Goal: Task Accomplishment & Management: Manage account settings

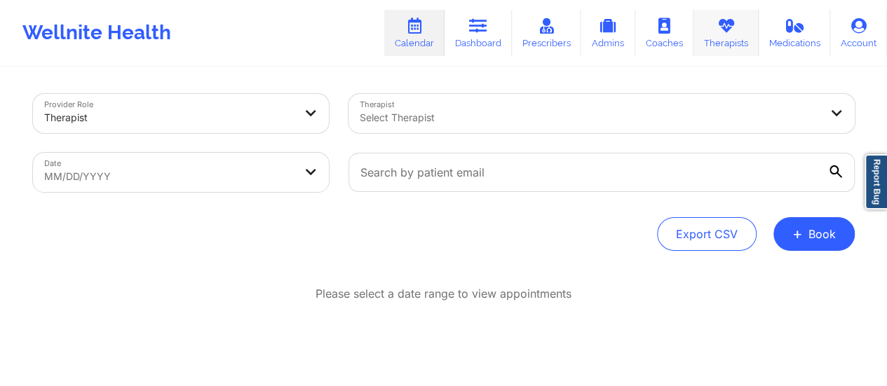
click at [743, 21] on link "Therapists" at bounding box center [725, 33] width 65 height 46
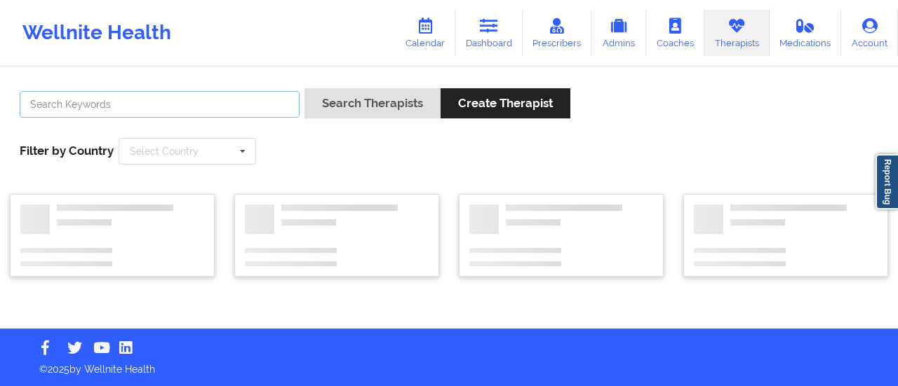
click at [248, 100] on input "text" at bounding box center [160, 104] width 280 height 27
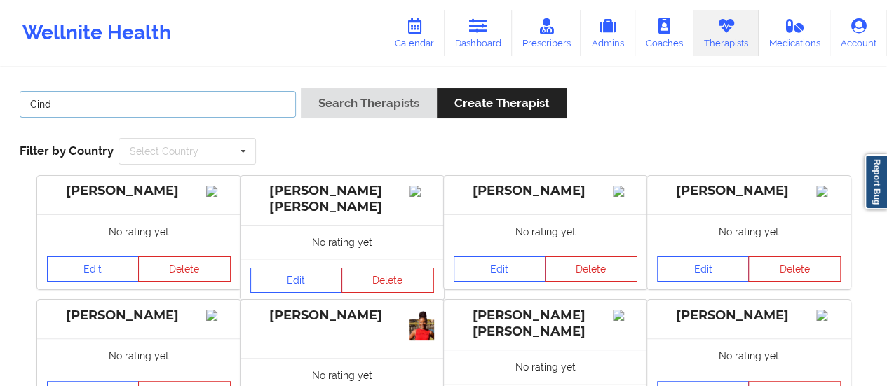
type input "[PERSON_NAME]"
click at [301, 88] on button "Search Therapists" at bounding box center [369, 103] width 136 height 30
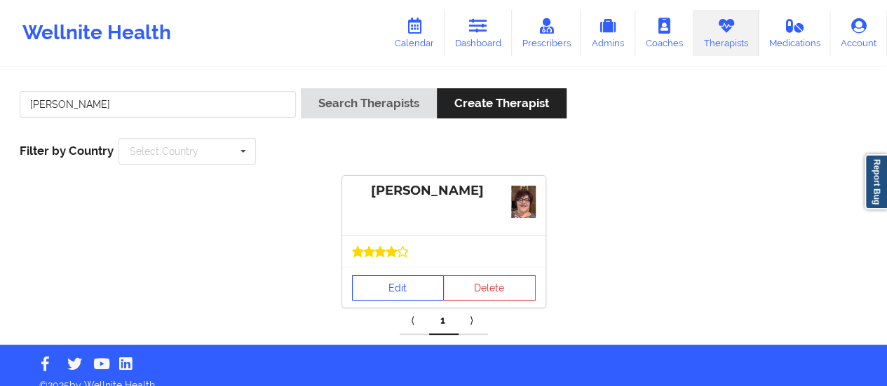
click at [408, 297] on link "Edit" at bounding box center [398, 288] width 93 height 25
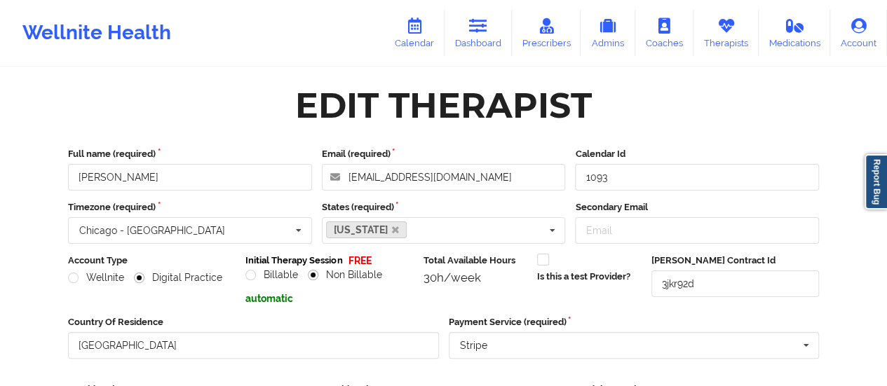
scroll to position [252, 0]
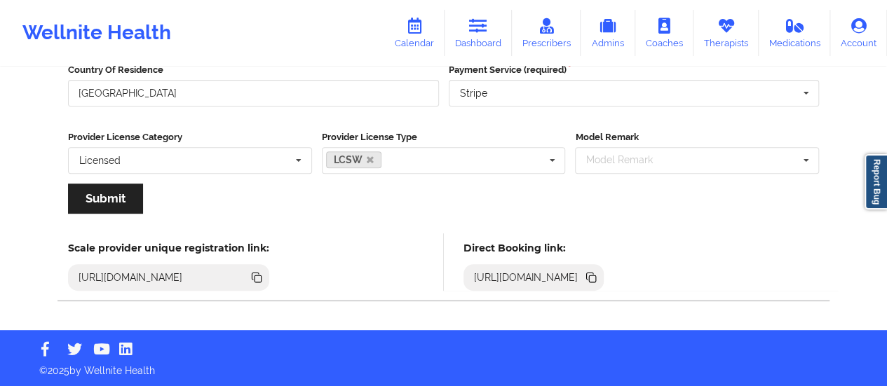
click at [596, 278] on icon at bounding box center [592, 279] width 7 height 7
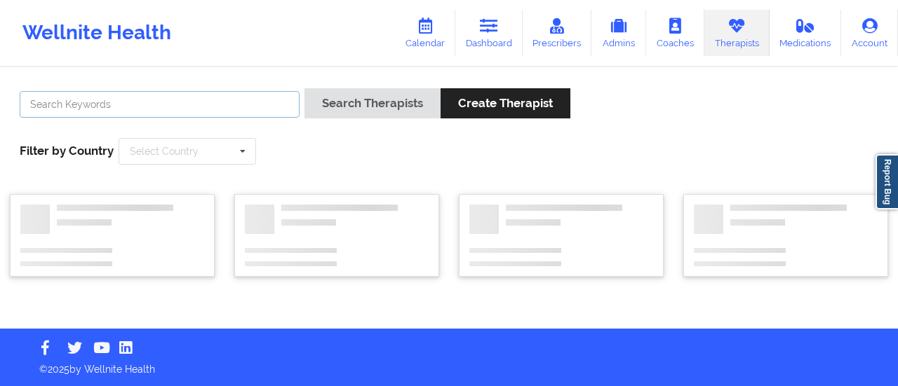
click at [207, 107] on input "text" at bounding box center [160, 104] width 280 height 27
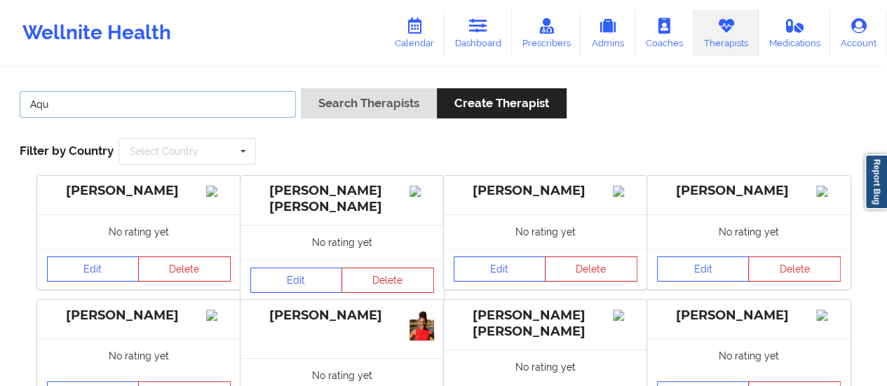
type input "aquarius [PERSON_NAME]"
click at [301, 88] on button "Search Therapists" at bounding box center [369, 103] width 136 height 30
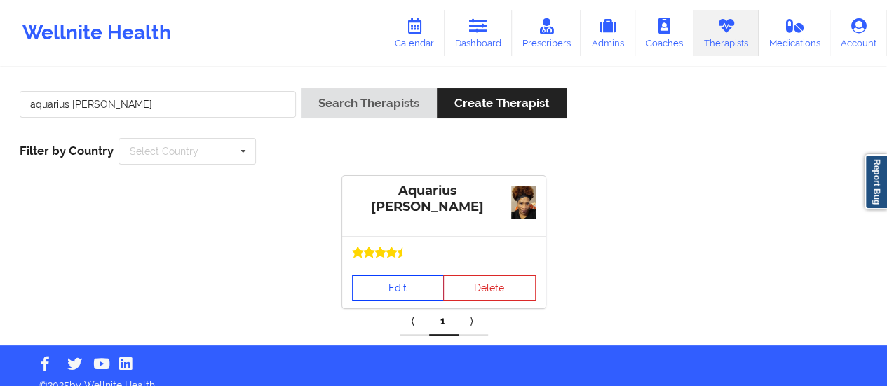
click at [397, 294] on link "Edit" at bounding box center [398, 288] width 93 height 25
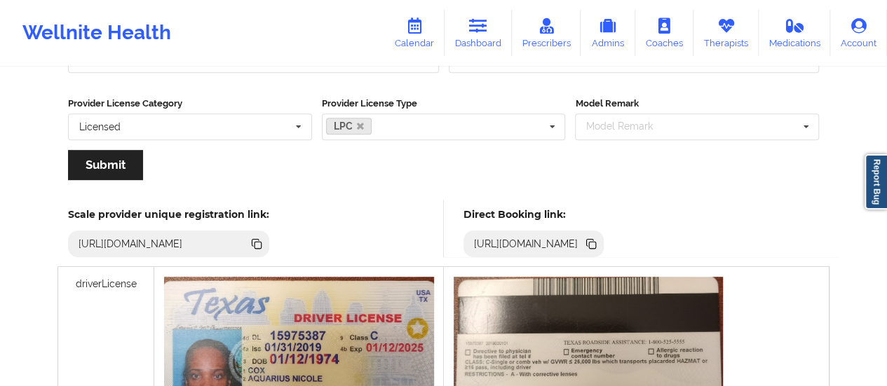
scroll to position [285, 0]
click at [594, 243] on icon at bounding box center [590, 243] width 7 height 7
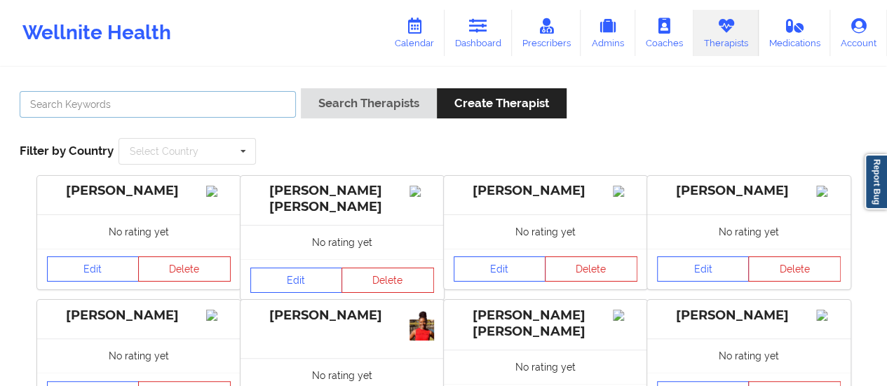
click at [146, 98] on input "text" at bounding box center [158, 104] width 276 height 27
type input "[PERSON_NAME]"
click at [301, 88] on button "Search Therapists" at bounding box center [369, 103] width 136 height 30
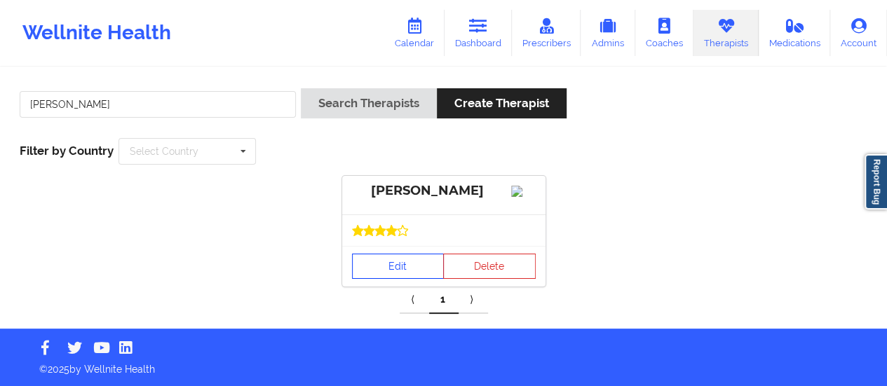
click at [394, 279] on link "Edit" at bounding box center [398, 266] width 93 height 25
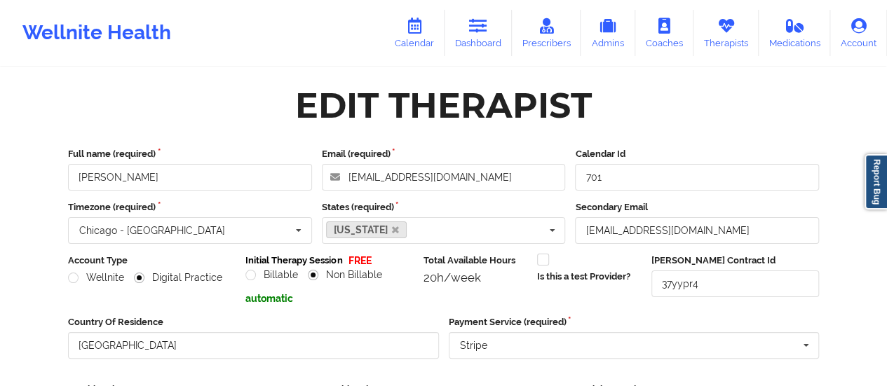
scroll to position [252, 0]
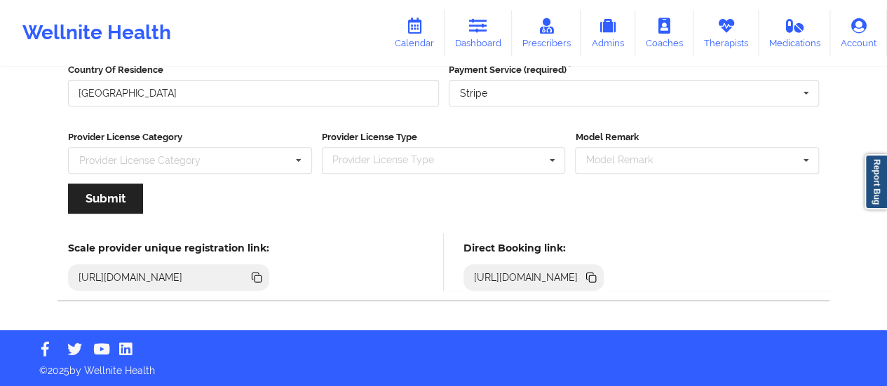
click at [599, 275] on icon at bounding box center [590, 277] width 15 height 15
